Goal: Navigation & Orientation: Find specific page/section

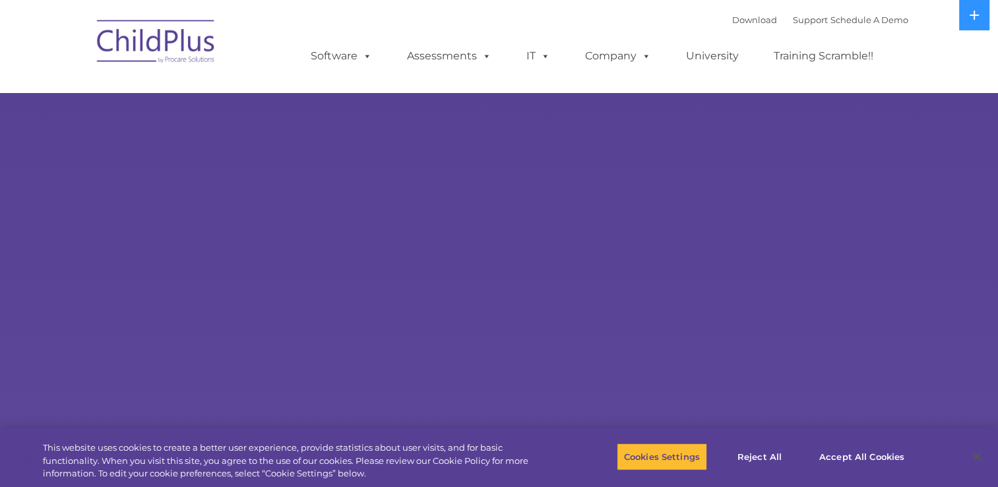
select select "MEDIUM"
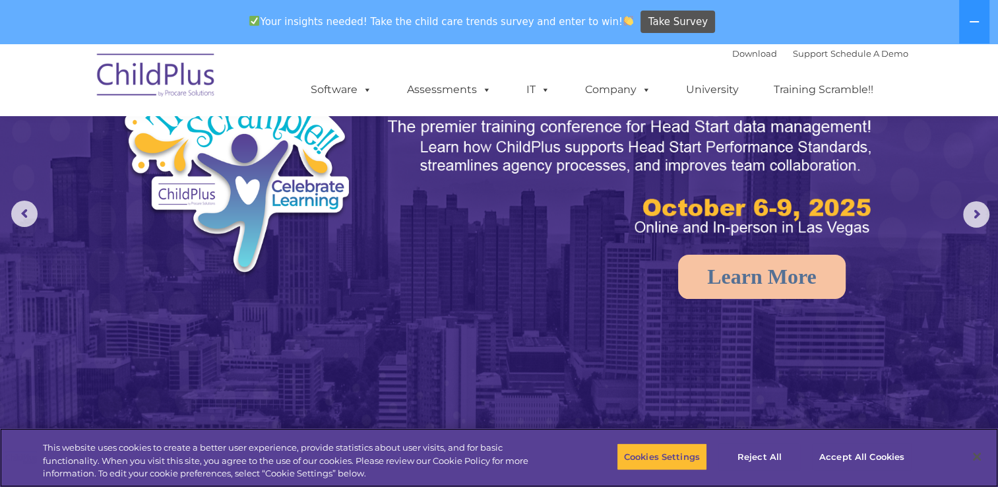
scroll to position [87, 0]
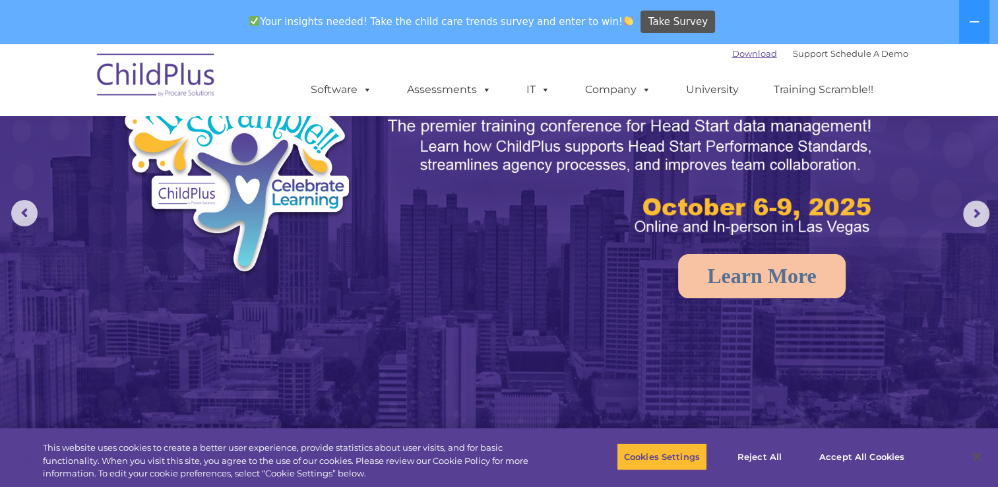
click at [742, 50] on link "Download" at bounding box center [755, 53] width 45 height 11
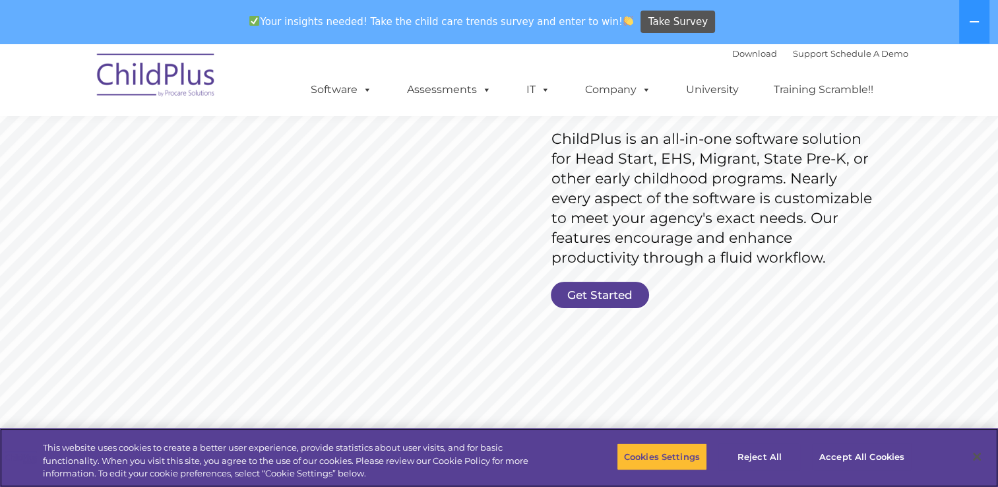
scroll to position [206, 0]
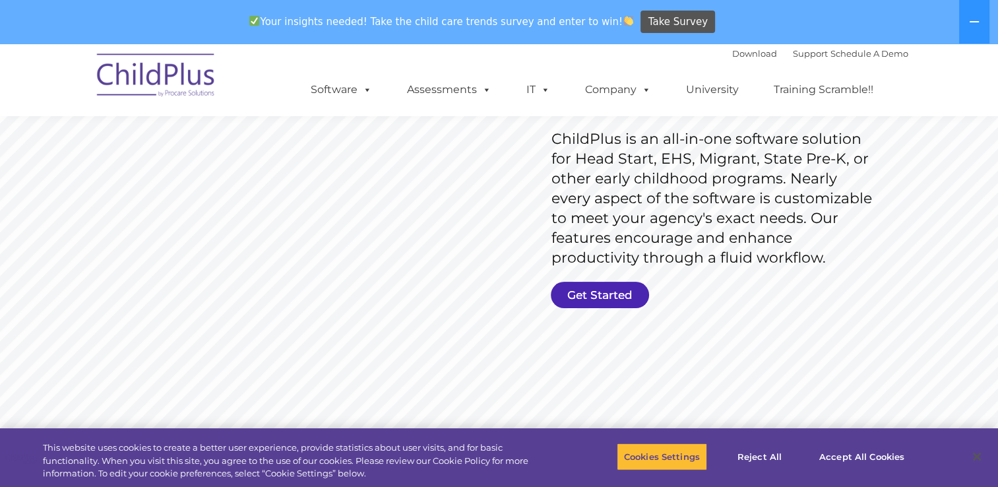
click at [597, 284] on link "Get Started" at bounding box center [600, 295] width 98 height 26
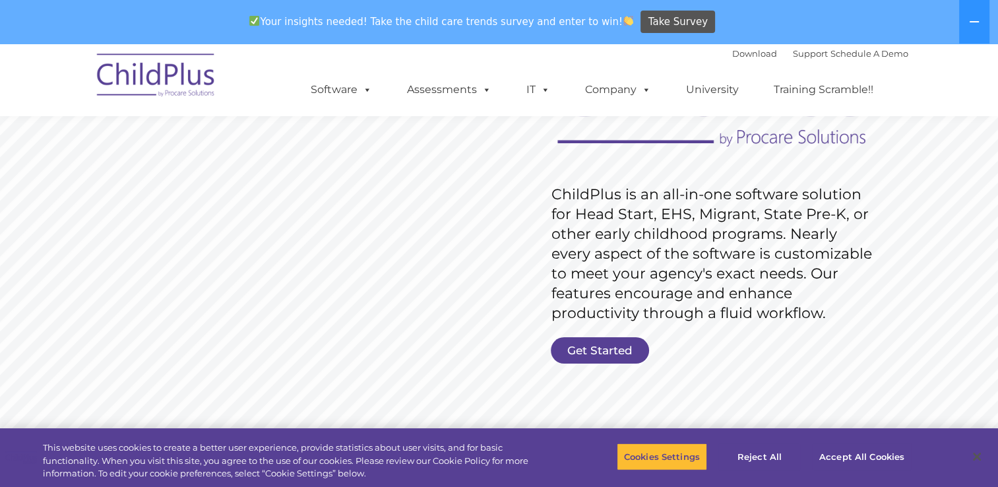
scroll to position [0, 0]
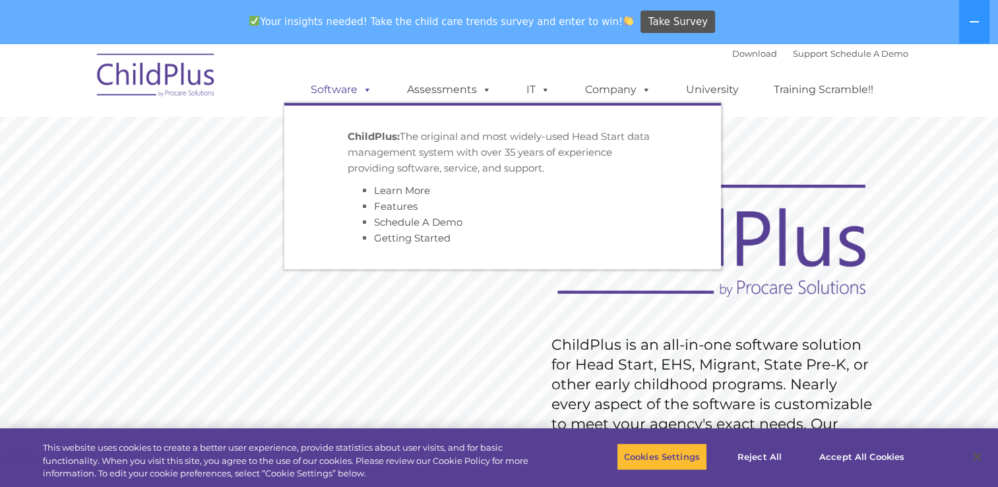
click at [341, 91] on link "Software" at bounding box center [342, 90] width 88 height 26
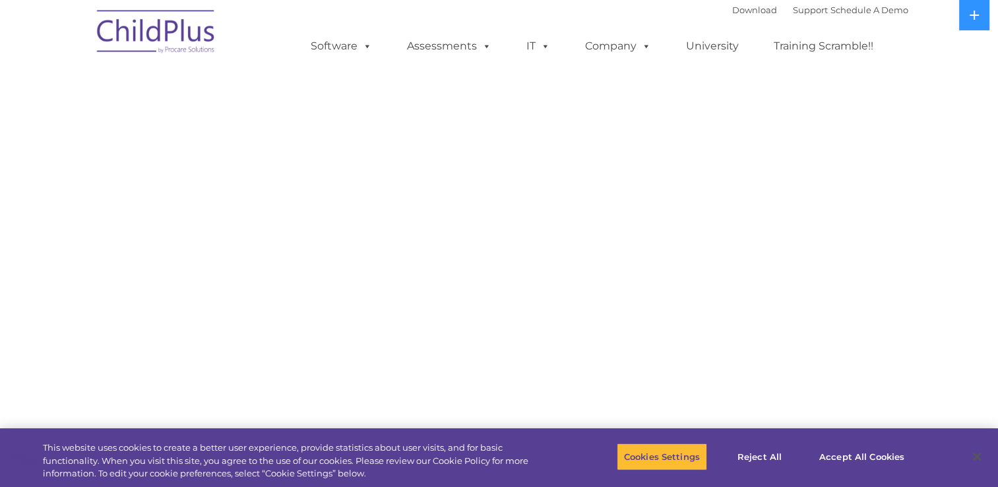
select select "MEDIUM"
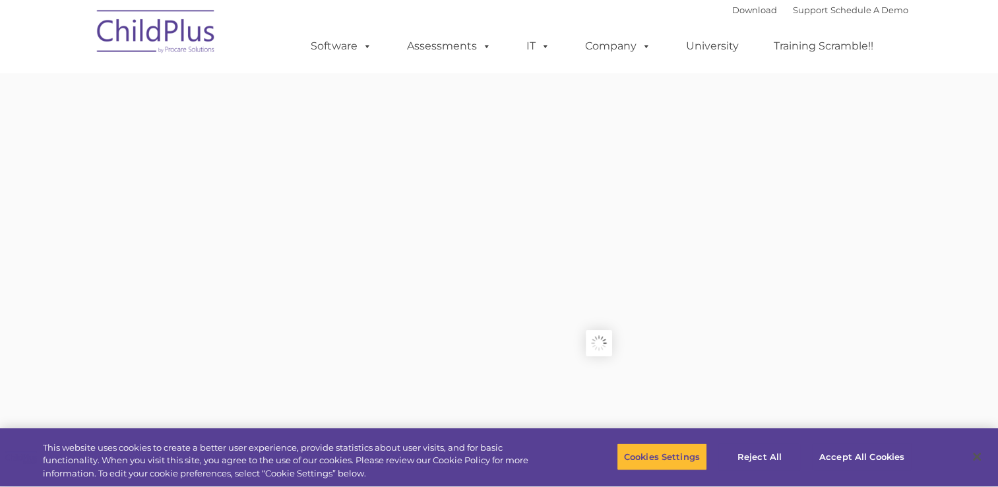
type input ""
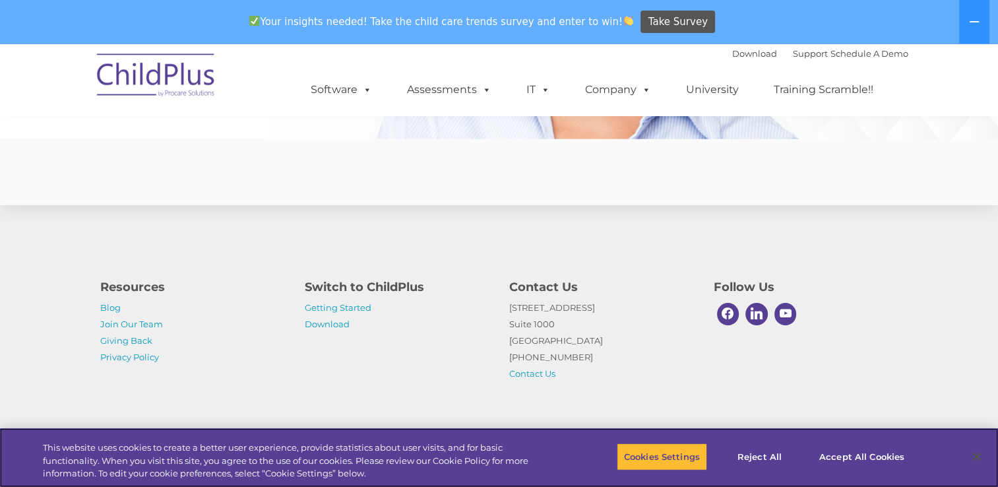
scroll to position [3272, 0]
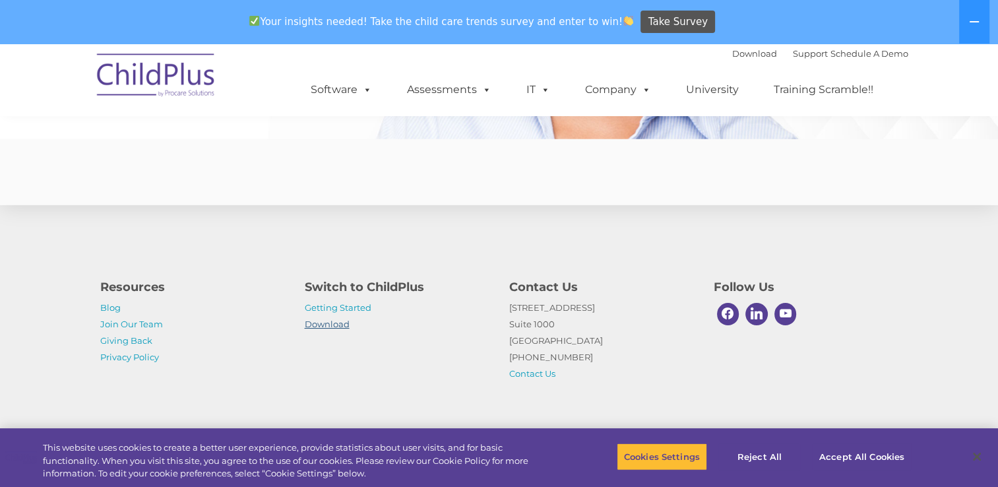
click at [333, 325] on link "Download" at bounding box center [327, 324] width 45 height 11
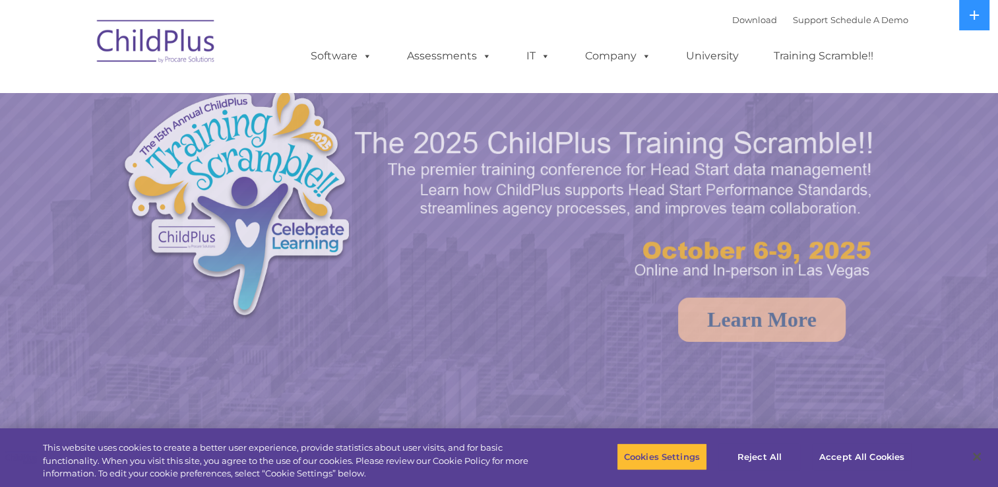
select select "MEDIUM"
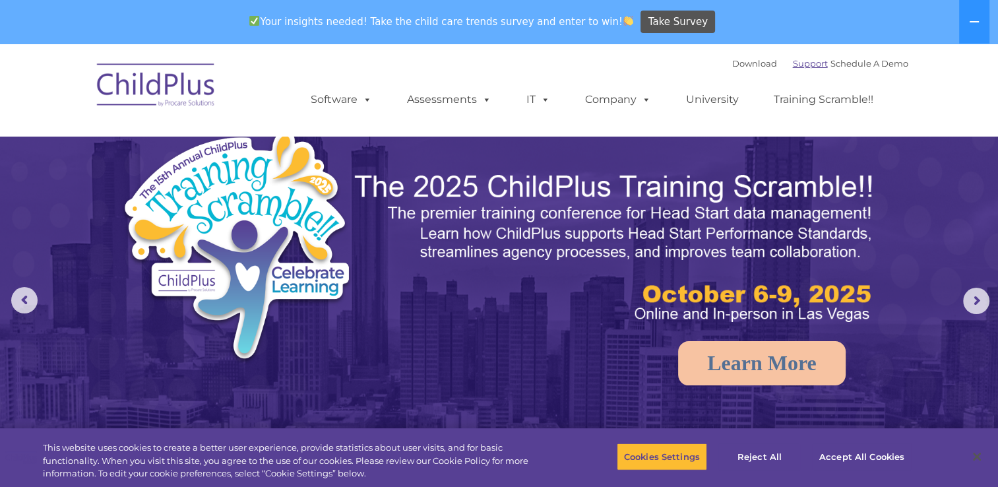
click at [803, 63] on link "Support" at bounding box center [810, 63] width 35 height 11
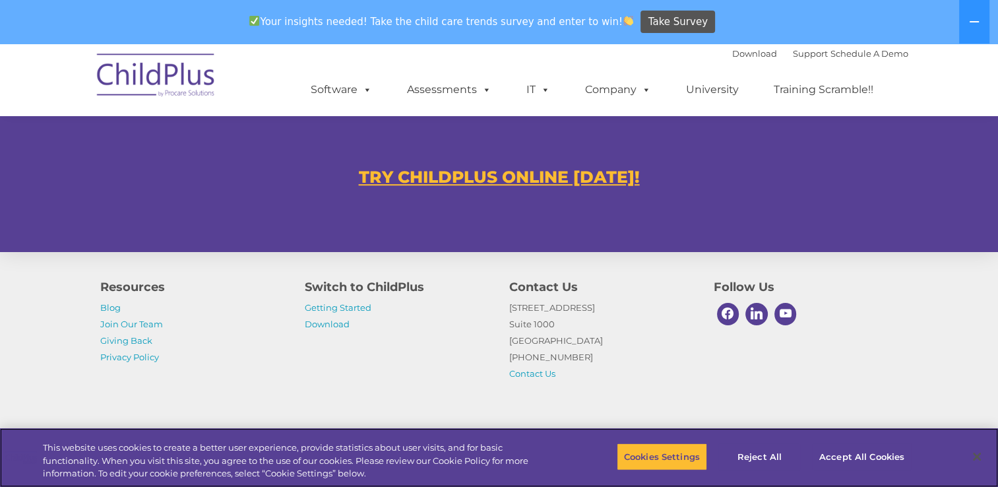
scroll to position [802, 0]
